Goal: Task Accomplishment & Management: Use online tool/utility

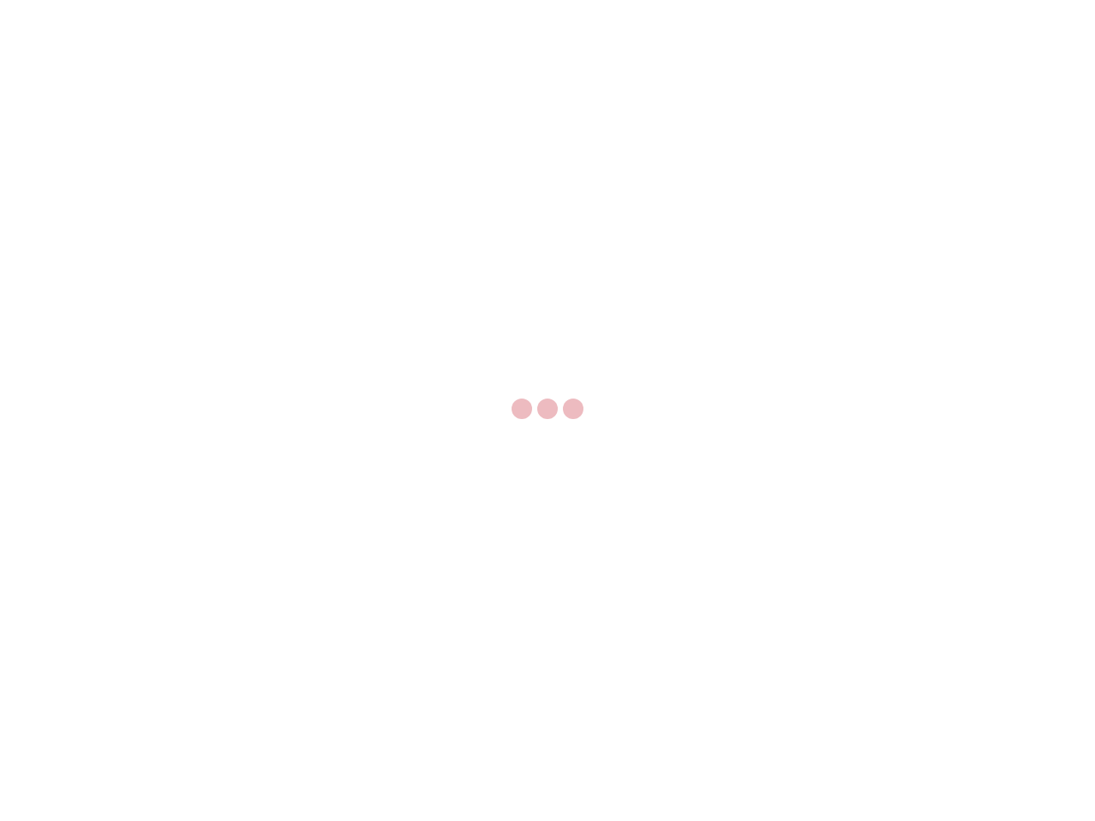
select select "US"
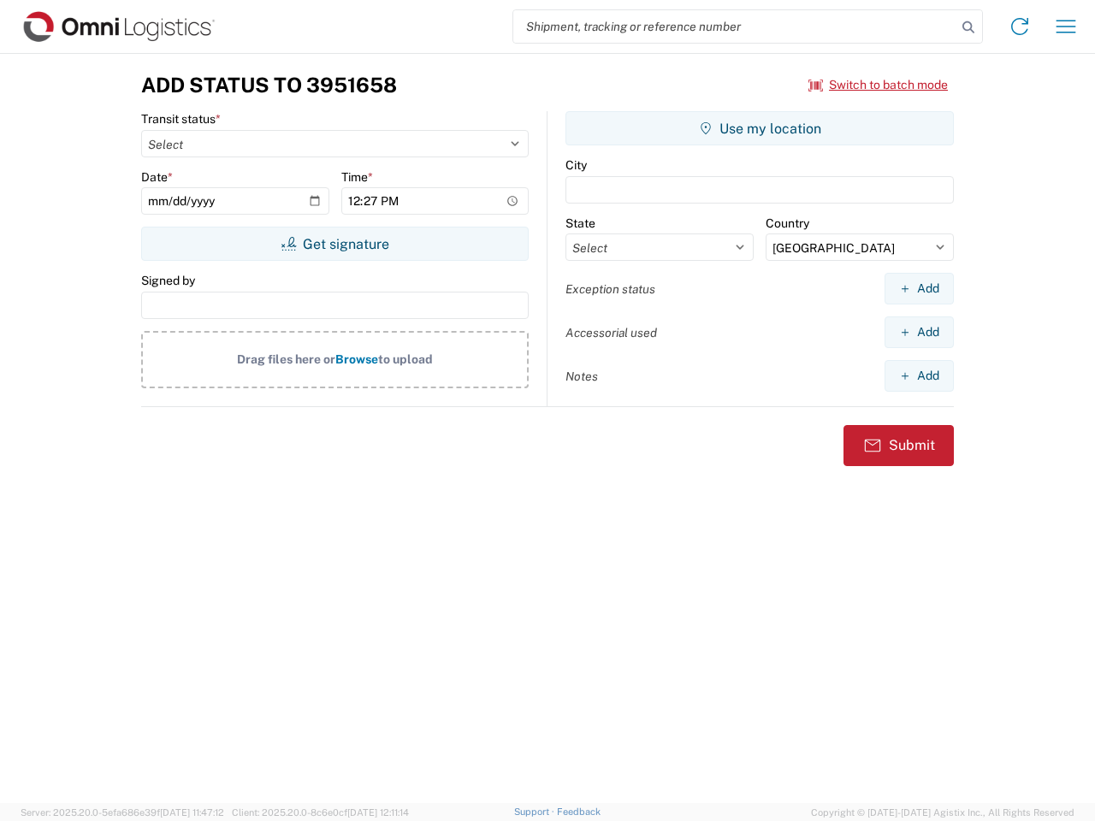
click at [735, 27] on input "search" at bounding box center [734, 26] width 443 height 32
click at [968, 27] on icon at bounding box center [968, 27] width 24 height 24
click at [1019, 27] on icon at bounding box center [1019, 26] width 27 height 27
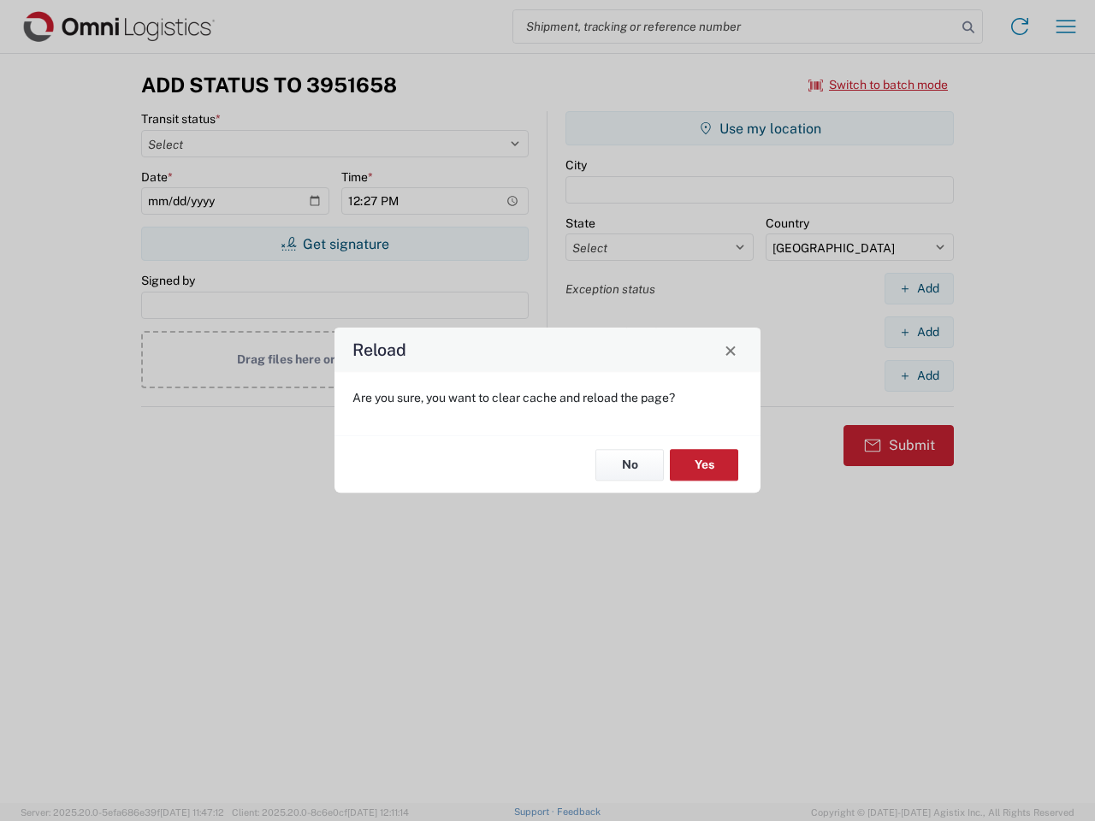
click at [1065, 27] on div "Reload Are you sure, you want to clear cache and reload the page? No Yes" at bounding box center [547, 410] width 1095 height 821
click at [878, 85] on div "Reload Are you sure, you want to clear cache and reload the page? No Yes" at bounding box center [547, 410] width 1095 height 821
click at [334, 244] on div "Reload Are you sure, you want to clear cache and reload the page? No Yes" at bounding box center [547, 410] width 1095 height 821
click at [759, 128] on div "Reload Are you sure, you want to clear cache and reload the page? No Yes" at bounding box center [547, 410] width 1095 height 821
click at [918, 288] on div "Reload Are you sure, you want to clear cache and reload the page? No Yes" at bounding box center [547, 410] width 1095 height 821
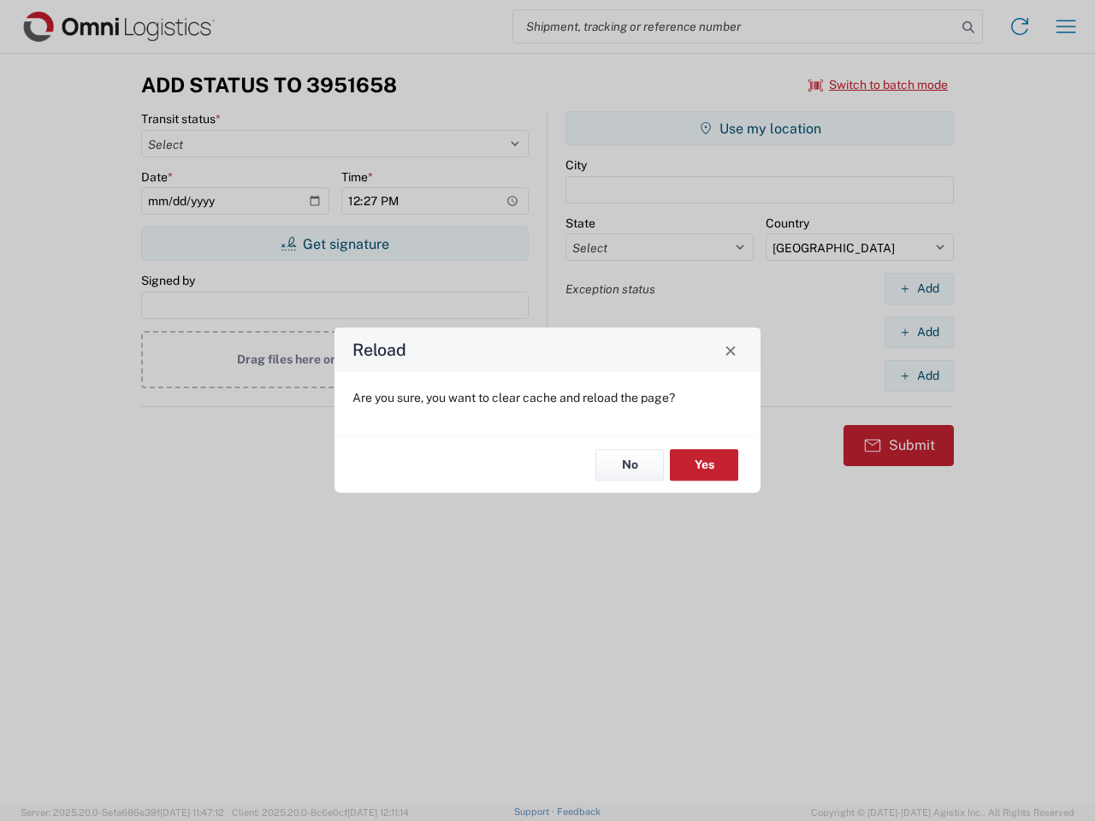
click at [918, 332] on div "Reload Are you sure, you want to clear cache and reload the page? No Yes" at bounding box center [547, 410] width 1095 height 821
click at [918, 375] on div "Reload Are you sure, you want to clear cache and reload the page? No Yes" at bounding box center [547, 410] width 1095 height 821
